Goal: Find specific page/section: Find specific page/section

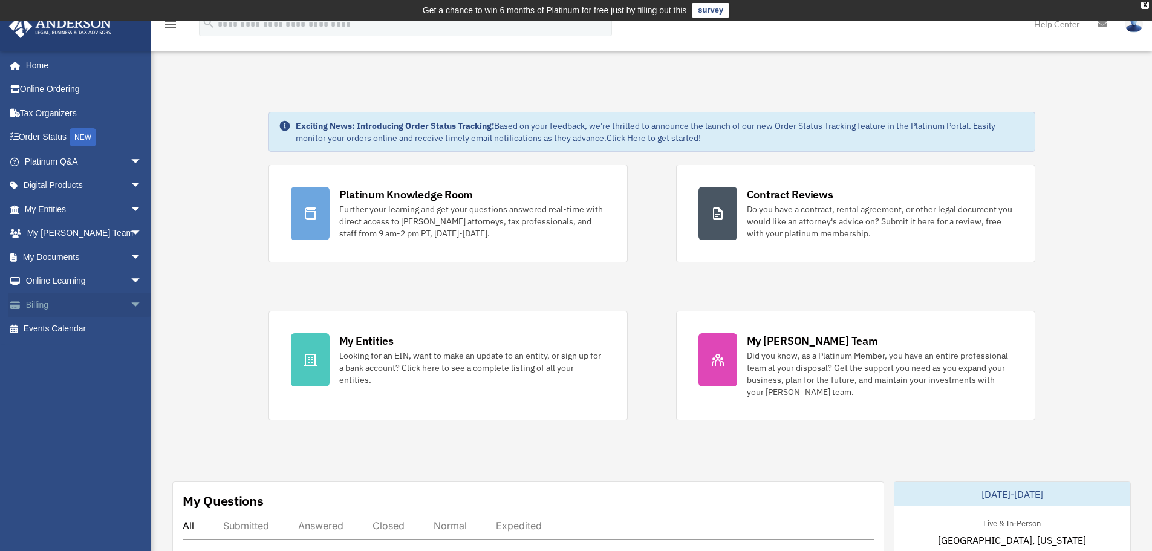
click at [52, 300] on link "Billing arrow_drop_down" at bounding box center [84, 305] width 152 height 24
click at [47, 204] on link "My Entities arrow_drop_down" at bounding box center [84, 209] width 152 height 24
click at [130, 210] on span "arrow_drop_down" at bounding box center [142, 209] width 24 height 25
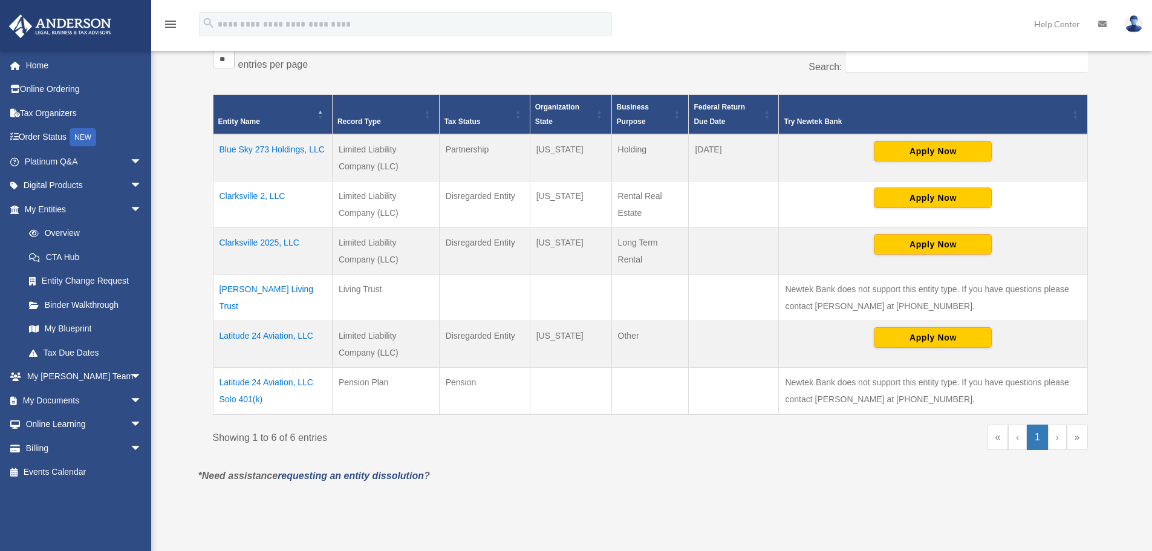
scroll to position [242, 0]
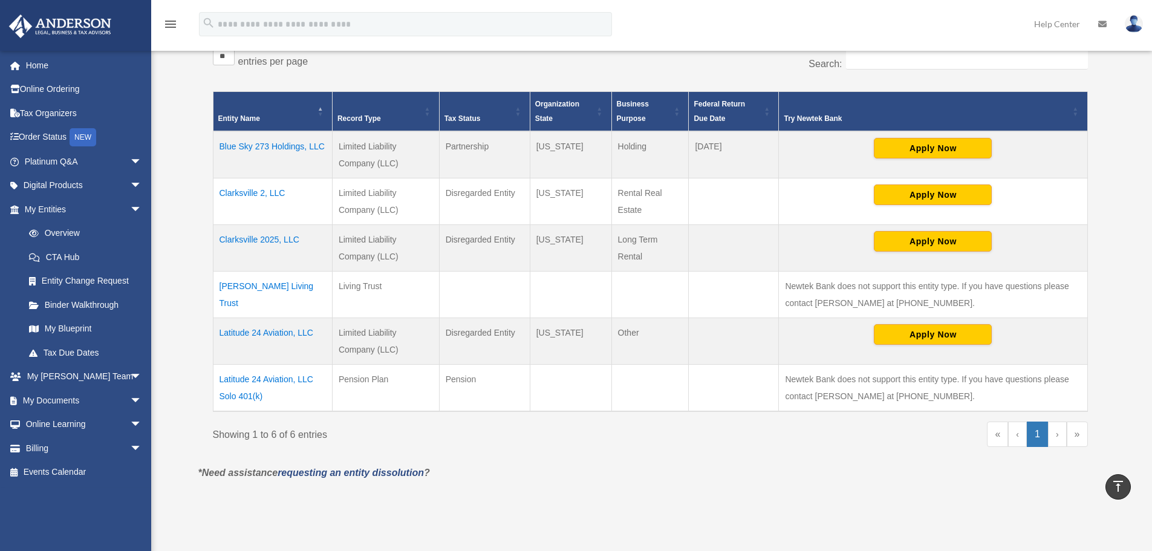
click at [257, 196] on td "Clarksville 2, LLC" at bounding box center [272, 201] width 119 height 47
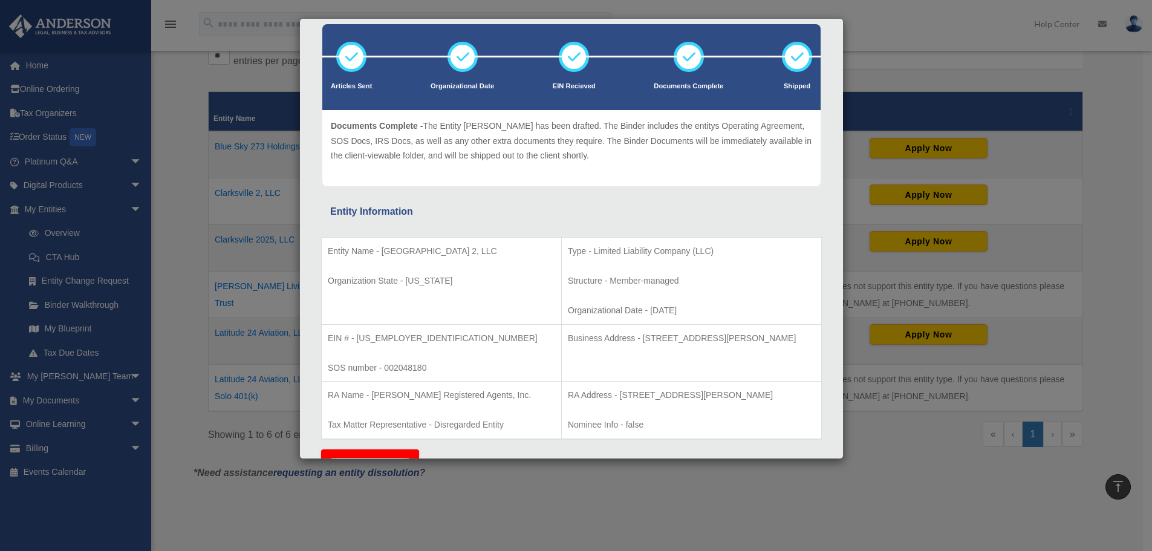
scroll to position [0, 0]
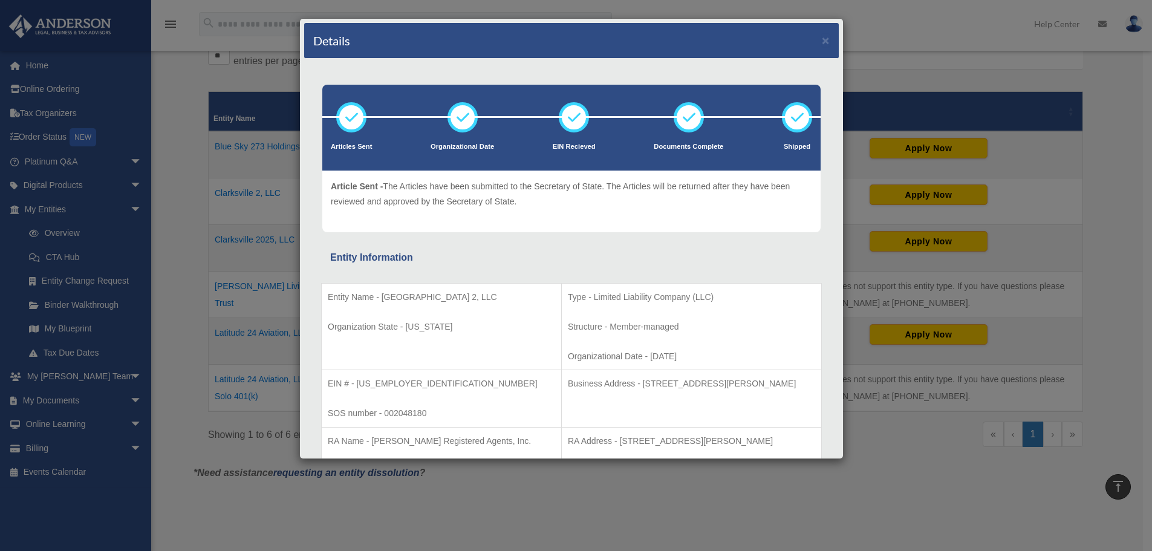
click at [192, 75] on div "Details × Articles Sent Organizational Date" at bounding box center [576, 275] width 1152 height 551
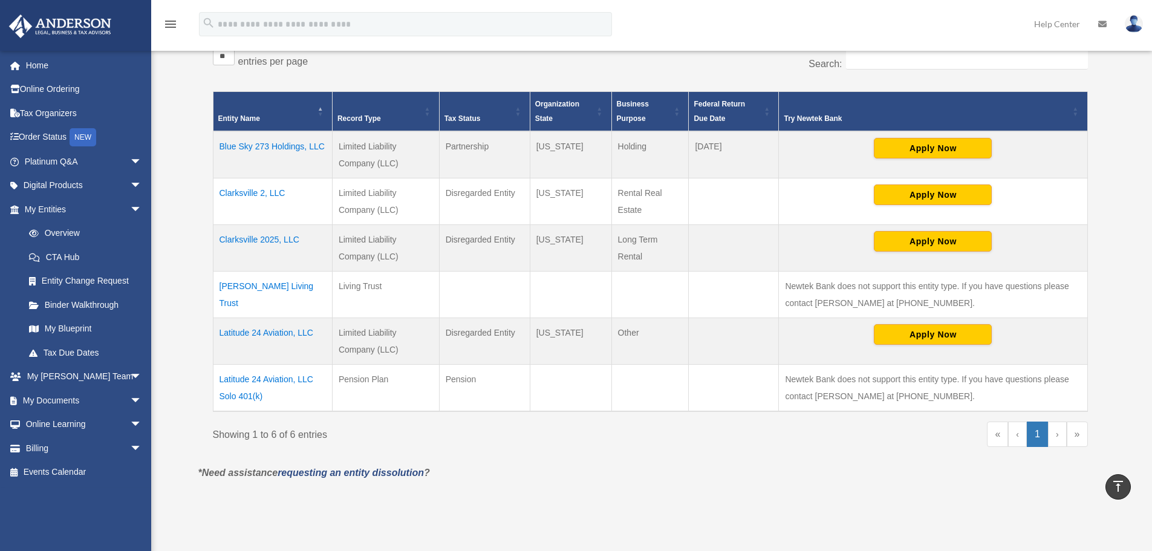
click at [285, 190] on td "Clarksville 2, LLC" at bounding box center [272, 201] width 119 height 47
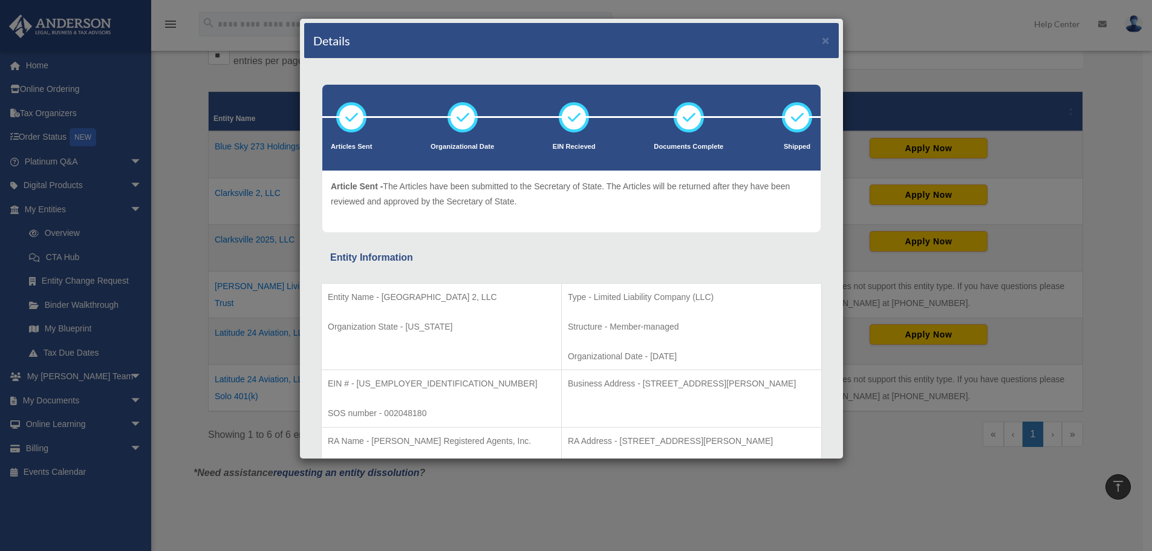
click at [812, 36] on div "Details ×" at bounding box center [571, 41] width 534 height 36
click at [867, 36] on div "Details × Articles Sent Organizational Date" at bounding box center [576, 275] width 1152 height 551
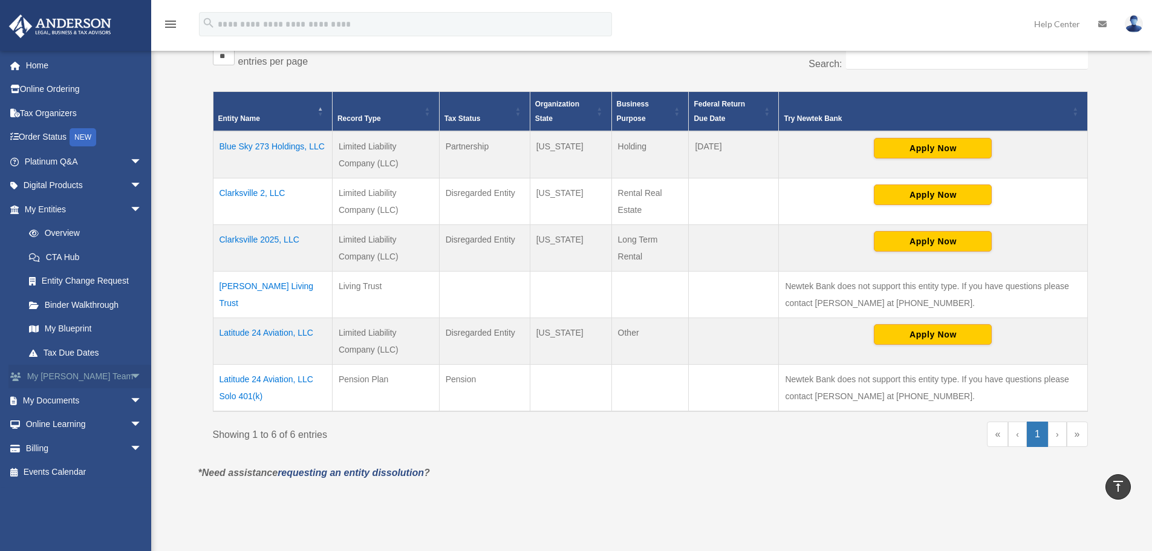
click at [130, 376] on span "arrow_drop_down" at bounding box center [142, 376] width 24 height 25
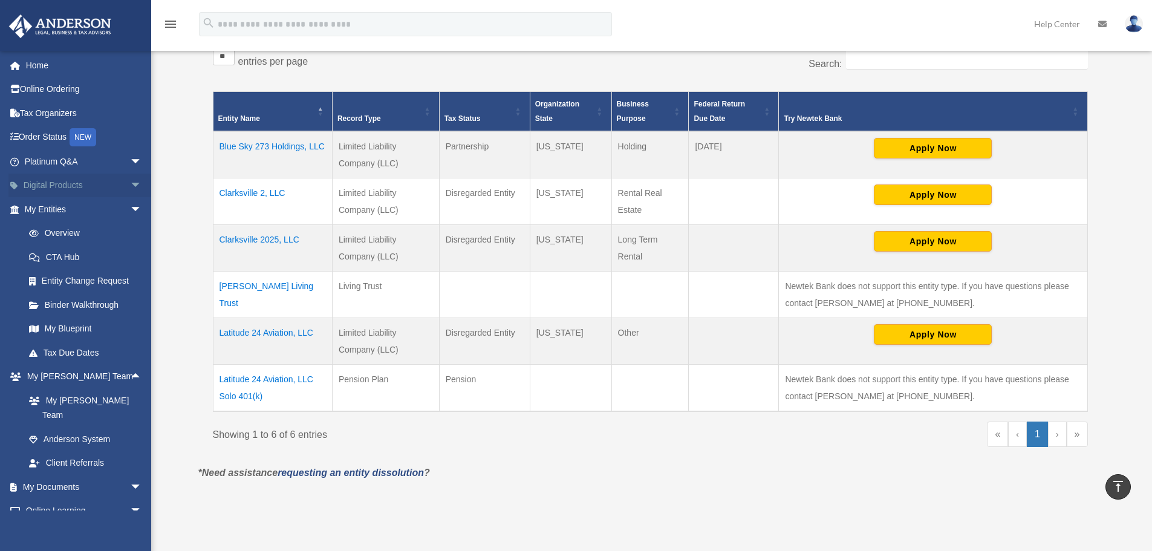
click at [130, 184] on span "arrow_drop_down" at bounding box center [142, 185] width 24 height 25
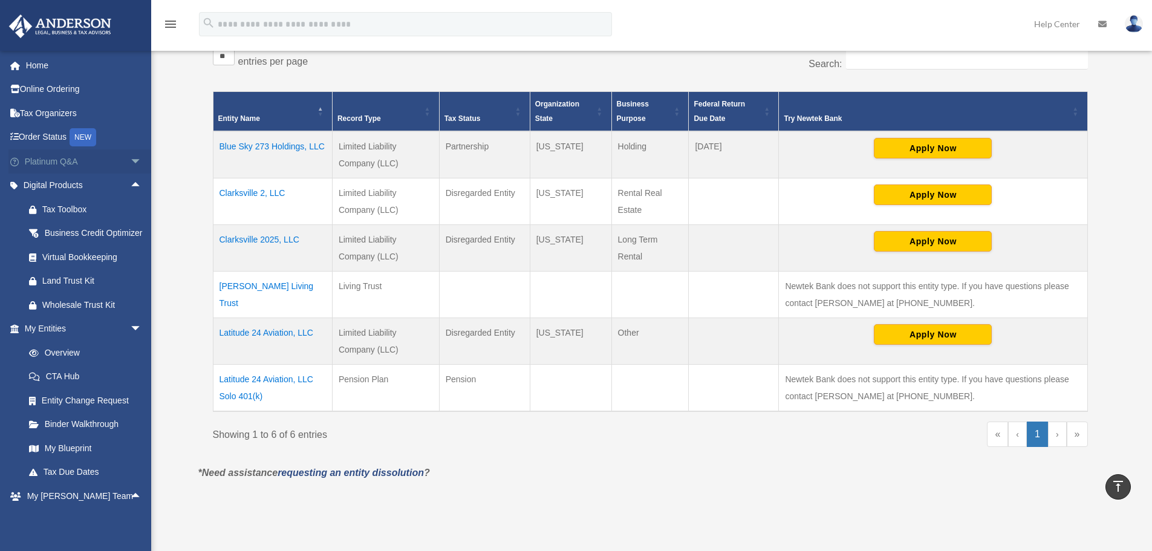
click at [131, 167] on span "arrow_drop_down" at bounding box center [142, 161] width 24 height 25
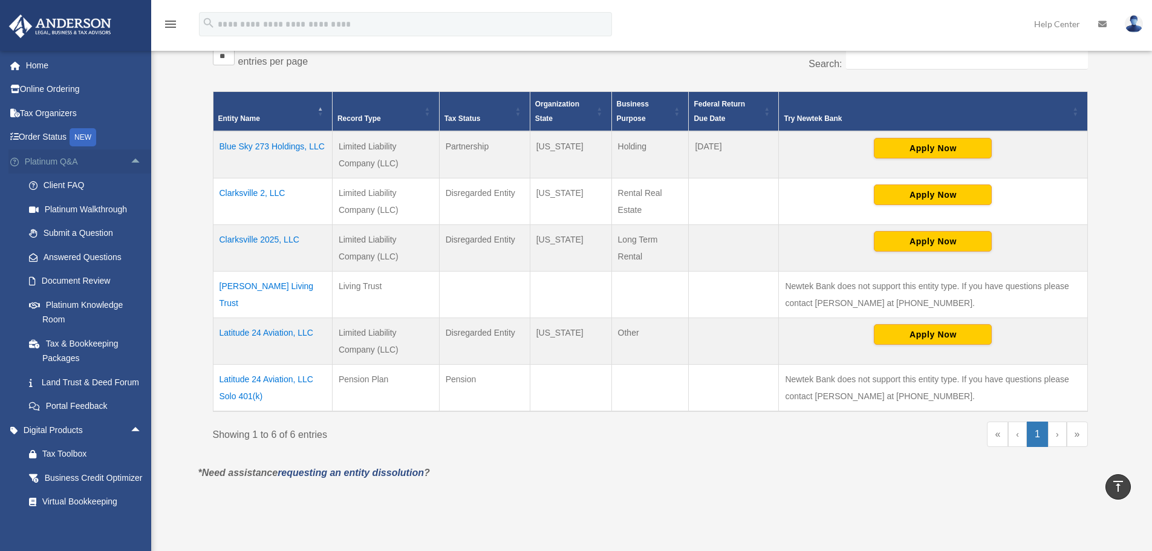
click at [131, 167] on span "arrow_drop_up" at bounding box center [142, 161] width 24 height 25
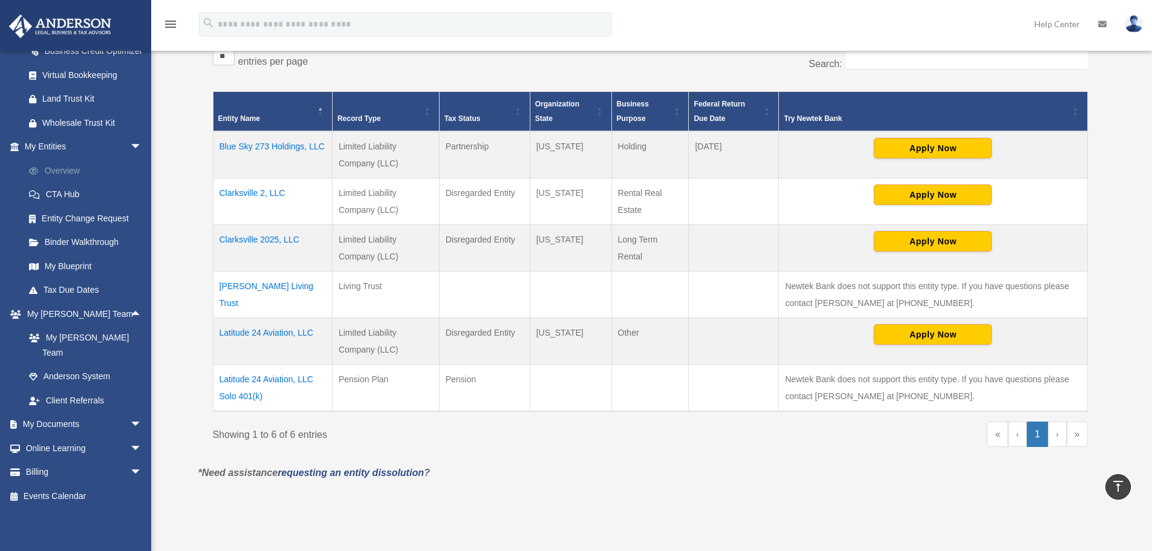
scroll to position [183, 0]
click at [130, 420] on span "arrow_drop_down" at bounding box center [142, 424] width 24 height 25
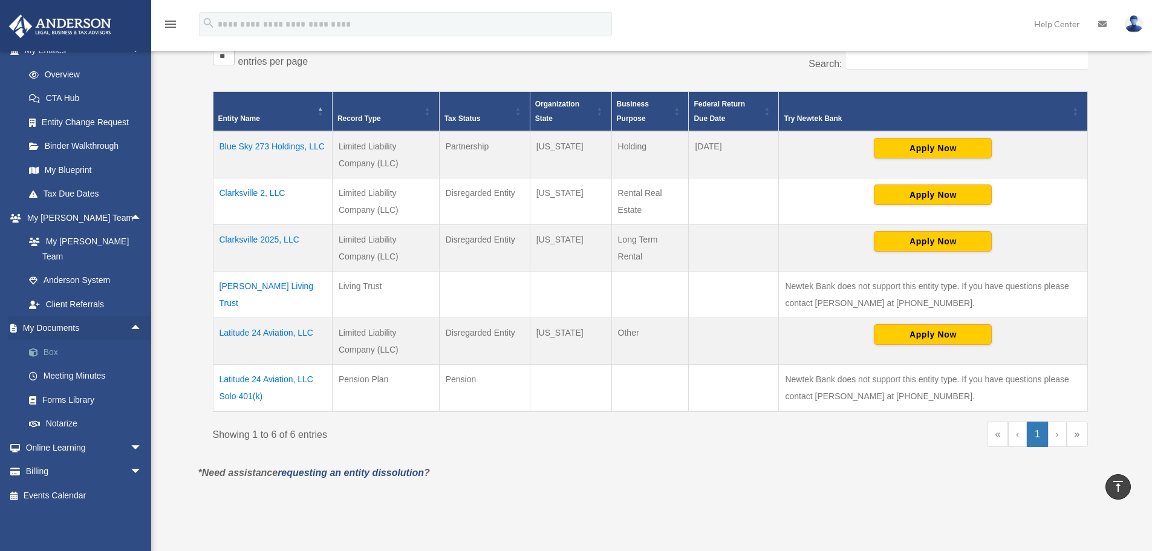
click at [47, 346] on link "Box" at bounding box center [88, 352] width 143 height 24
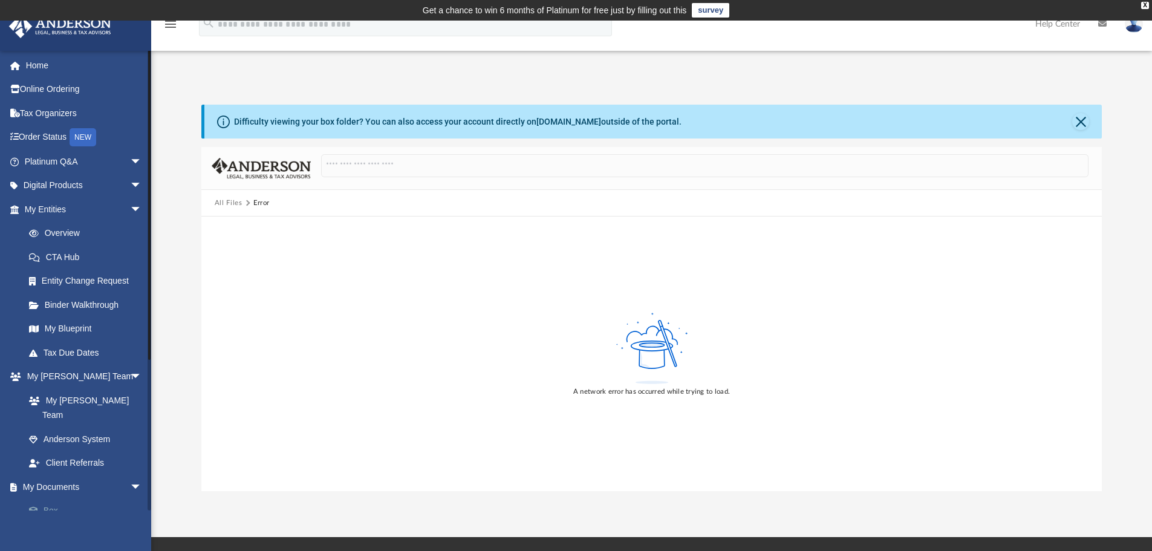
click at [54, 499] on link "Box" at bounding box center [88, 511] width 143 height 24
click at [1086, 120] on button "Close" at bounding box center [1080, 121] width 17 height 17
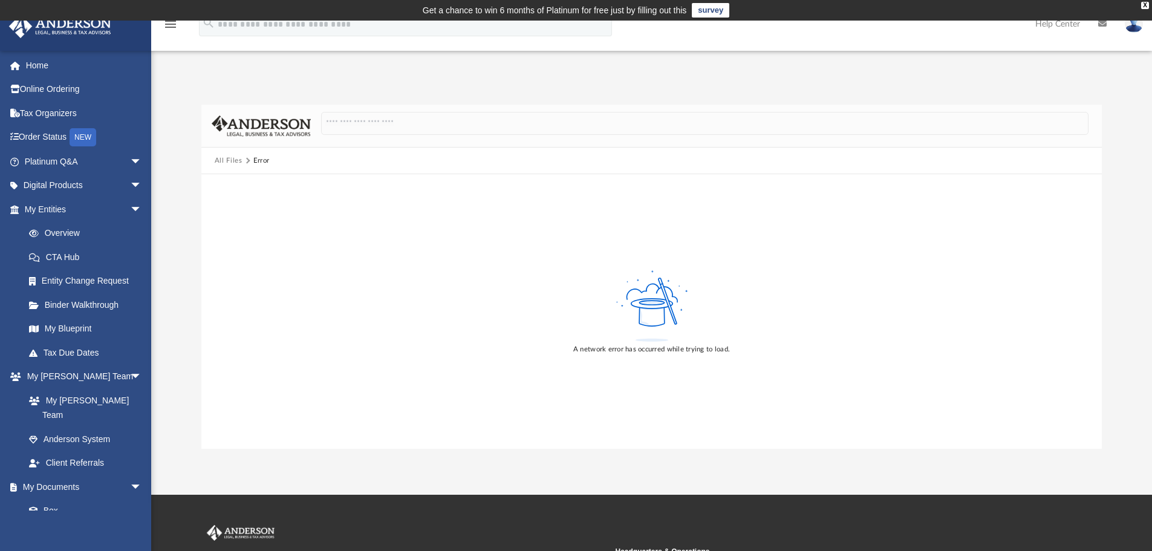
click at [794, 257] on div "A network error has occurred while trying to load." at bounding box center [651, 311] width 901 height 274
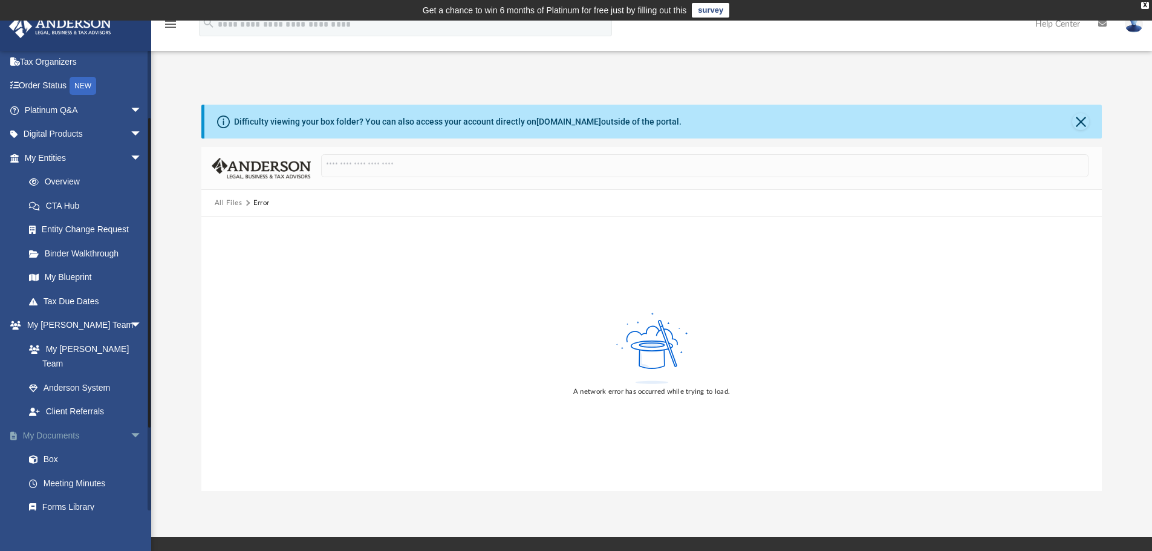
scroll to position [121, 0]
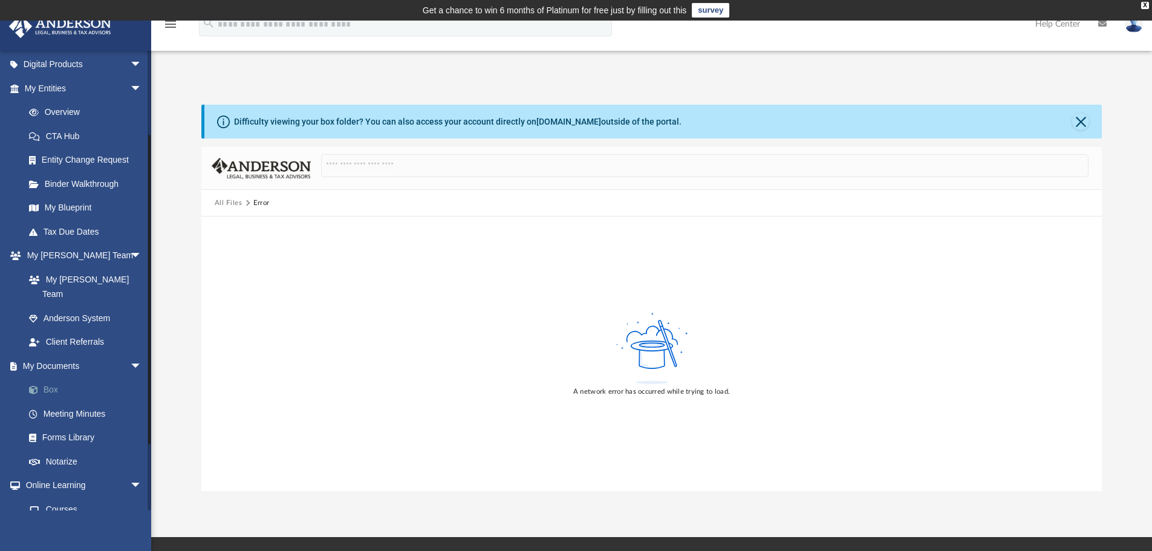
click at [46, 378] on link "Box" at bounding box center [88, 390] width 143 height 24
click at [41, 410] on span at bounding box center [40, 414] width 8 height 8
click at [54, 427] on link "Forms Library" at bounding box center [88, 438] width 143 height 24
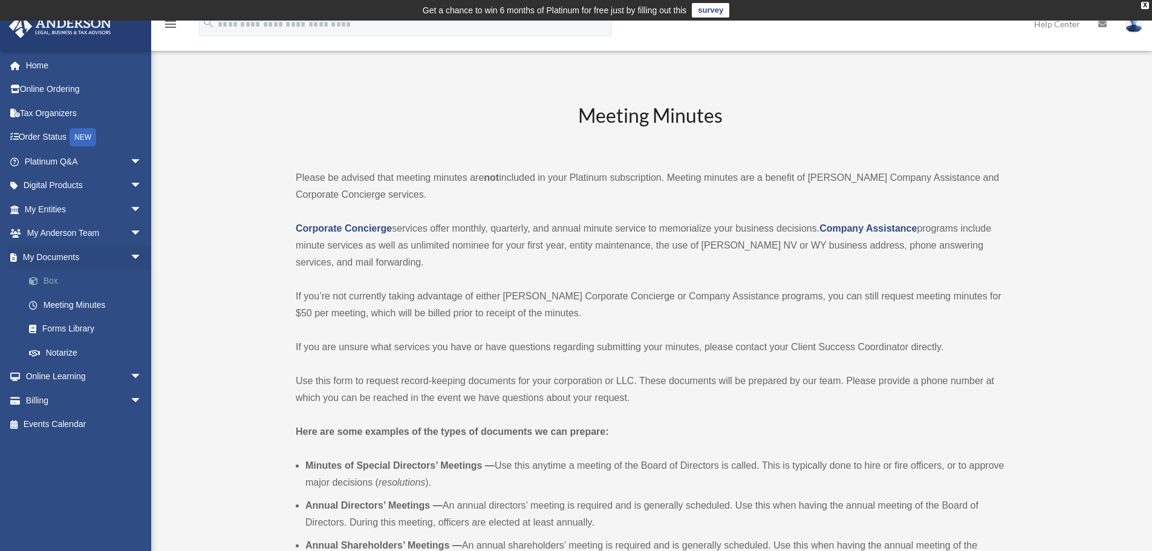
click at [40, 279] on span at bounding box center [40, 281] width 8 height 8
